Goal: Navigation & Orientation: Understand site structure

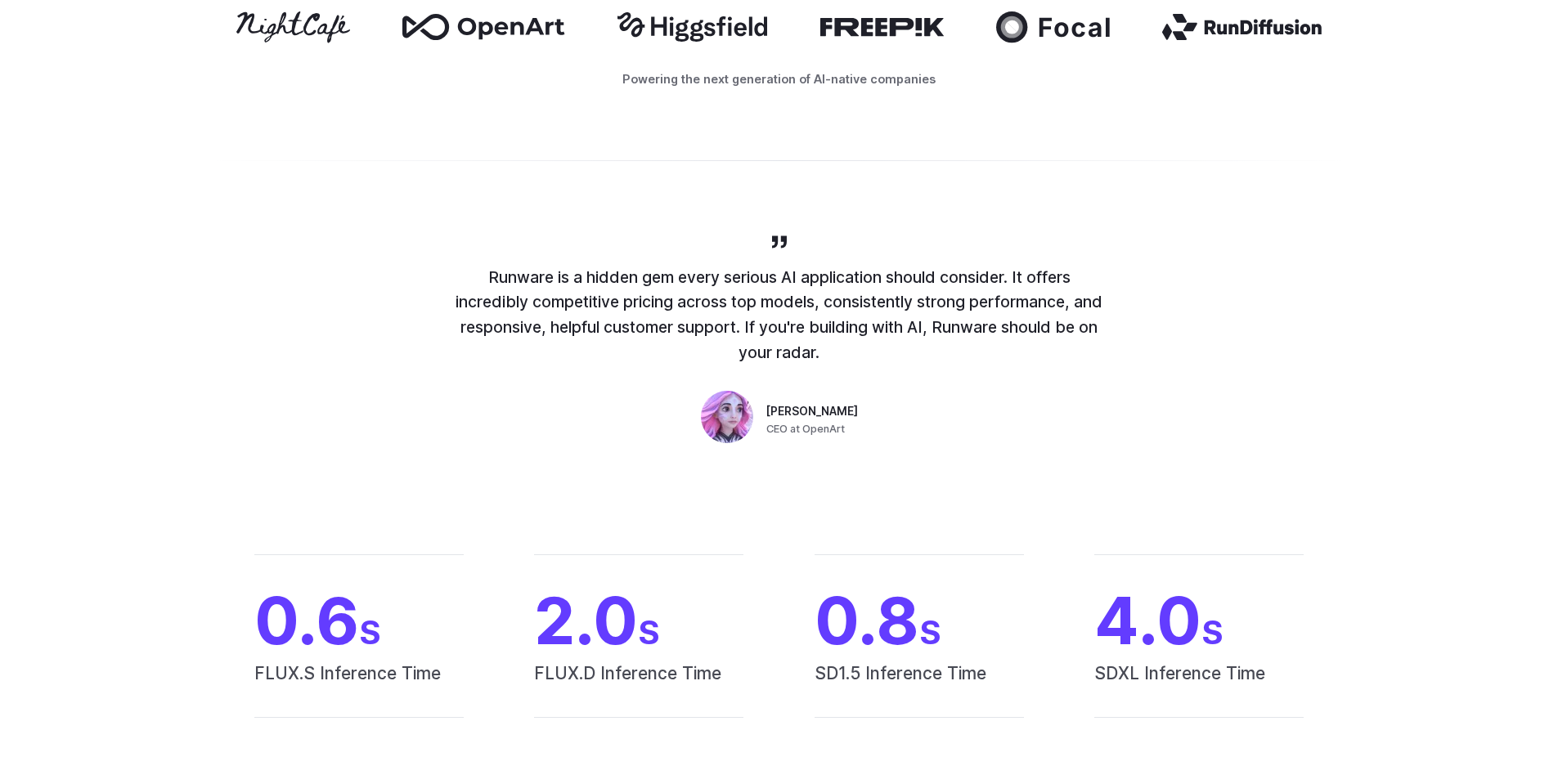
scroll to position [6244, 0]
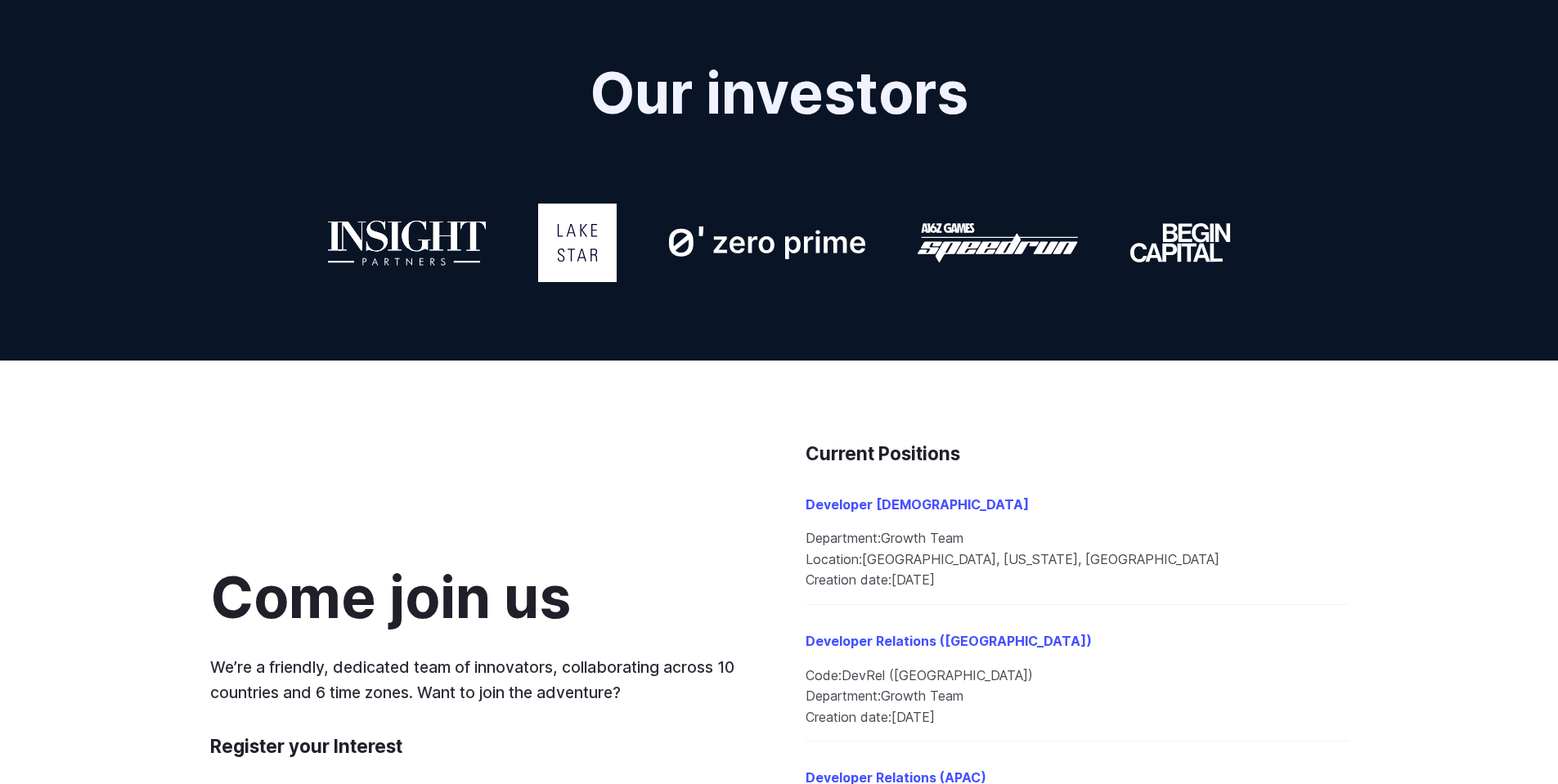
scroll to position [1427, 0]
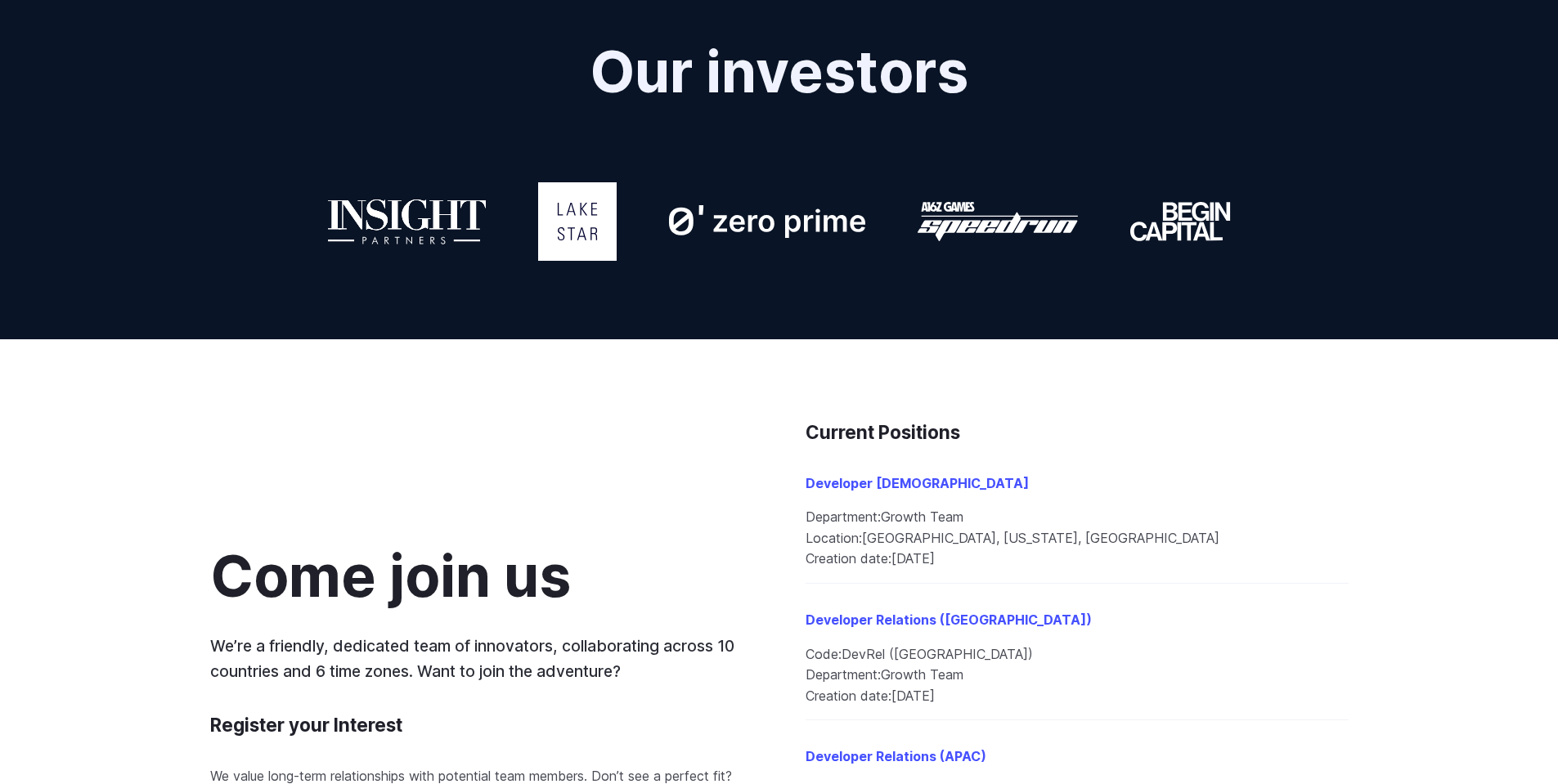
drag, startPoint x: 1569, startPoint y: 645, endPoint x: 1544, endPoint y: 494, distance: 153.1
click at [1311, 465] on li "Developer [DEMOGRAPHIC_DATA] Department: Growth Team Location: [GEOGRAPHIC_DATA…" at bounding box center [1077, 515] width 543 height 137
drag, startPoint x: 877, startPoint y: 517, endPoint x: 1053, endPoint y: 559, distance: 180.9
click at [1053, 559] on ul "Department: Growth Team Location: [GEOGRAPHIC_DATA], [US_STATE], [GEOGRAPHIC_DA…" at bounding box center [1077, 538] width 543 height 63
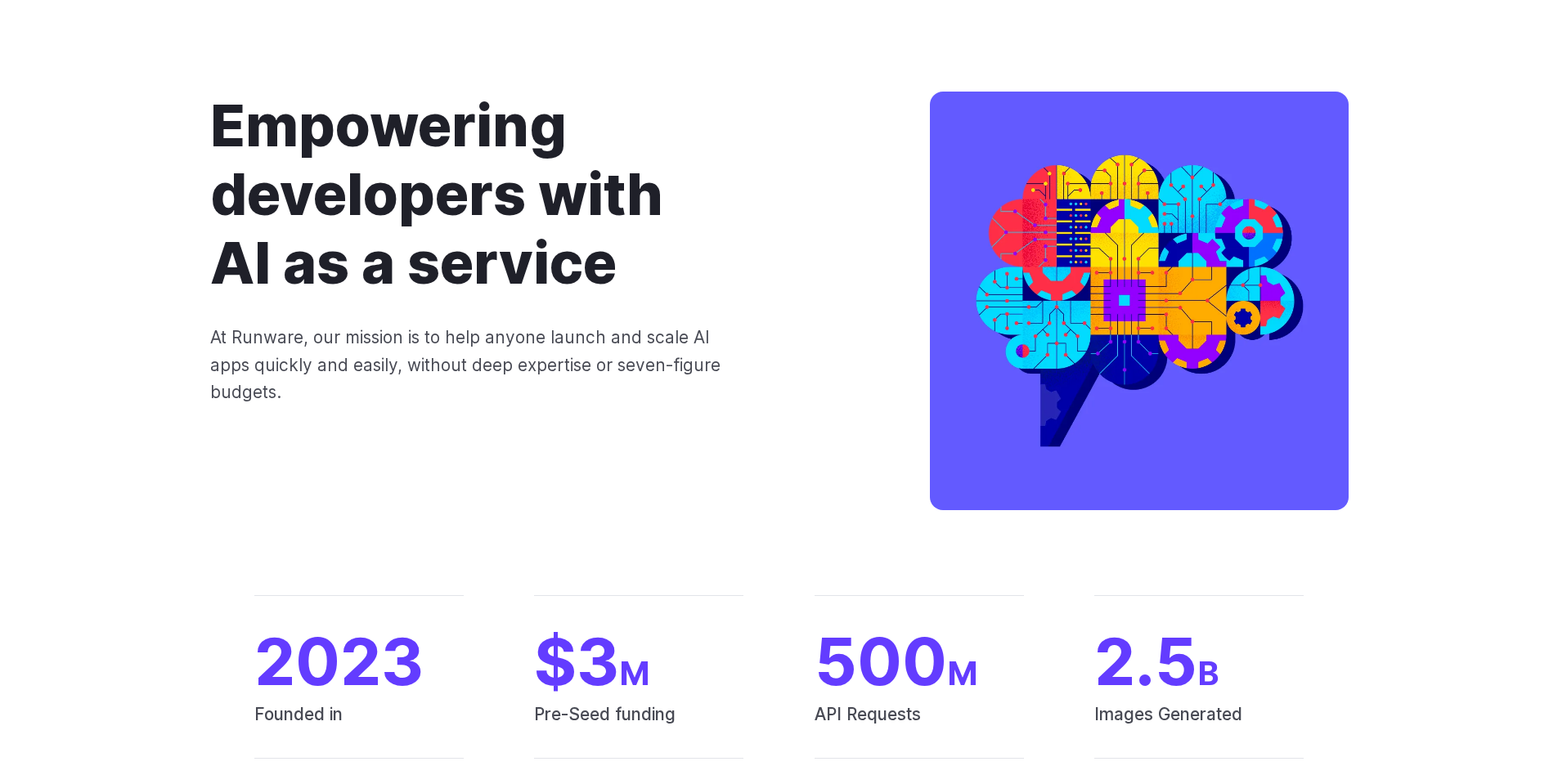
scroll to position [0, 0]
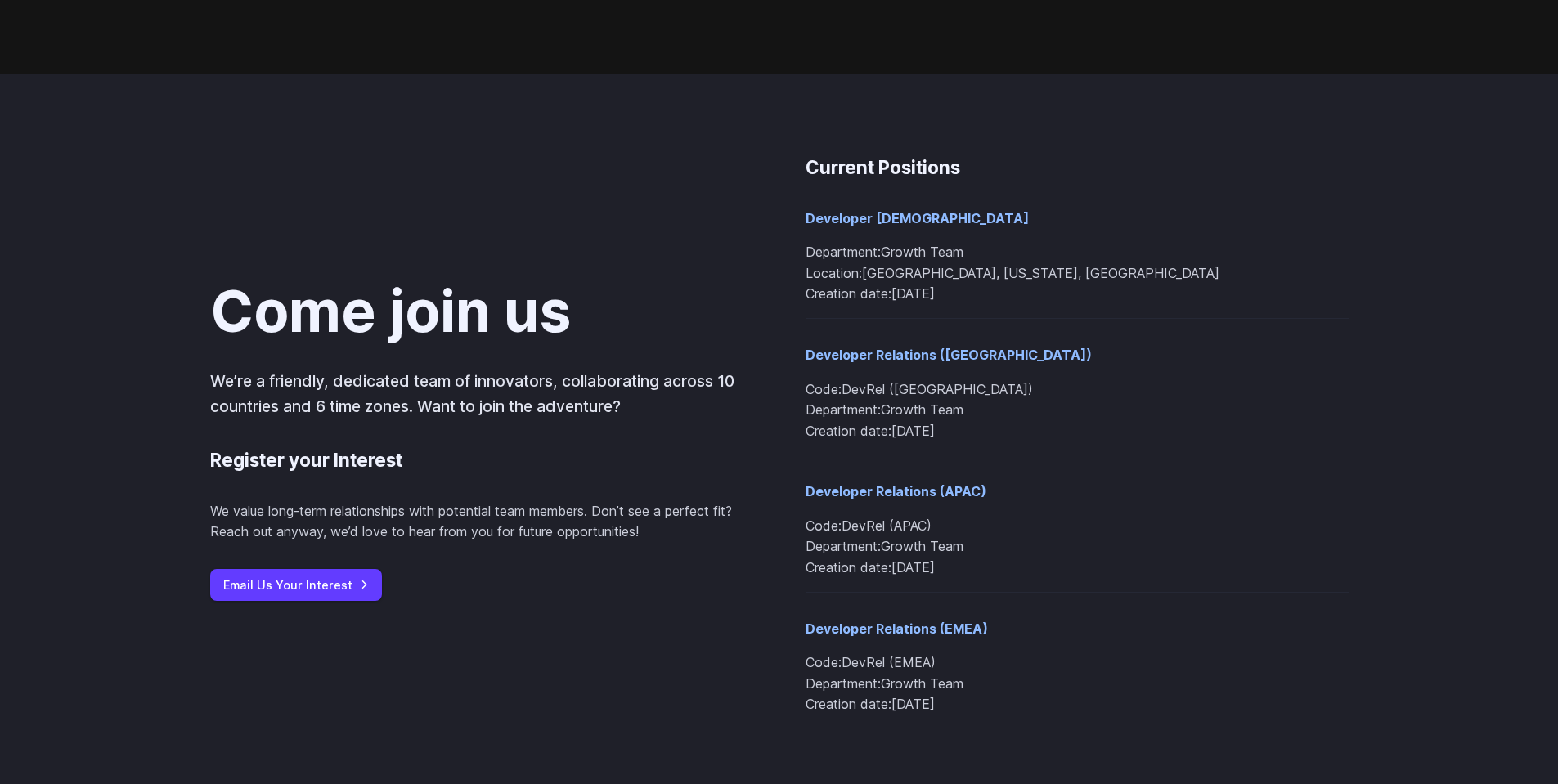
scroll to position [1750, 0]
